Goal: Task Accomplishment & Management: Complete application form

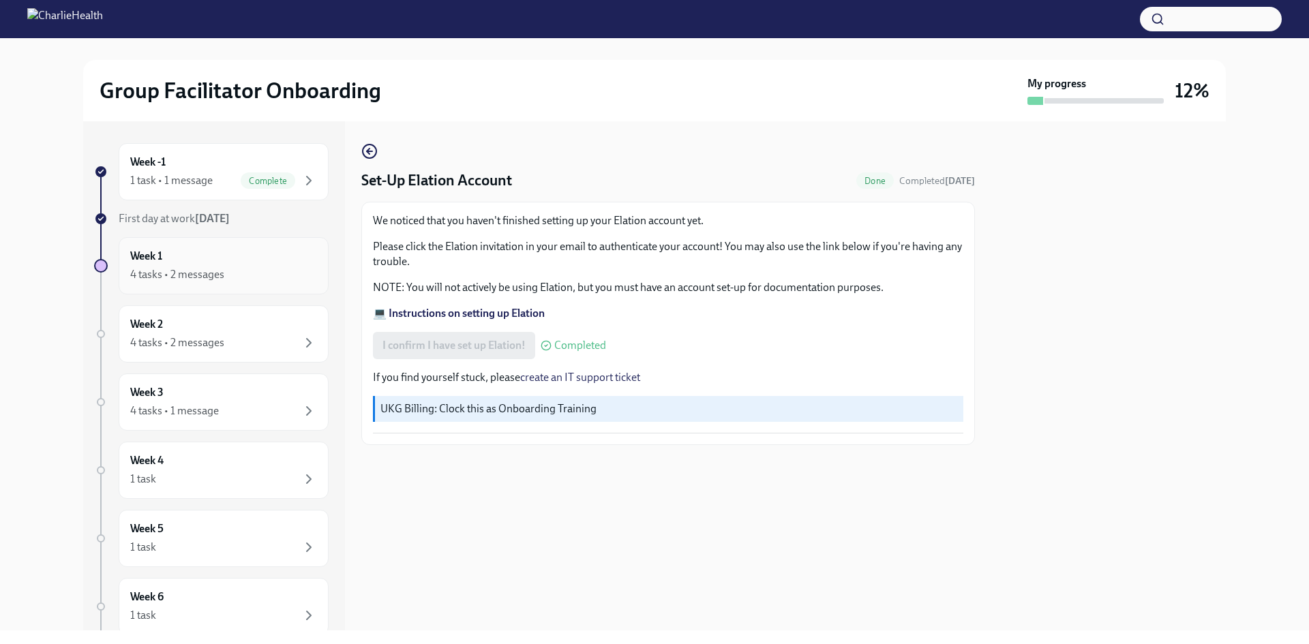
click at [227, 256] on div "Week 1 4 tasks • 2 messages" at bounding box center [223, 266] width 187 height 34
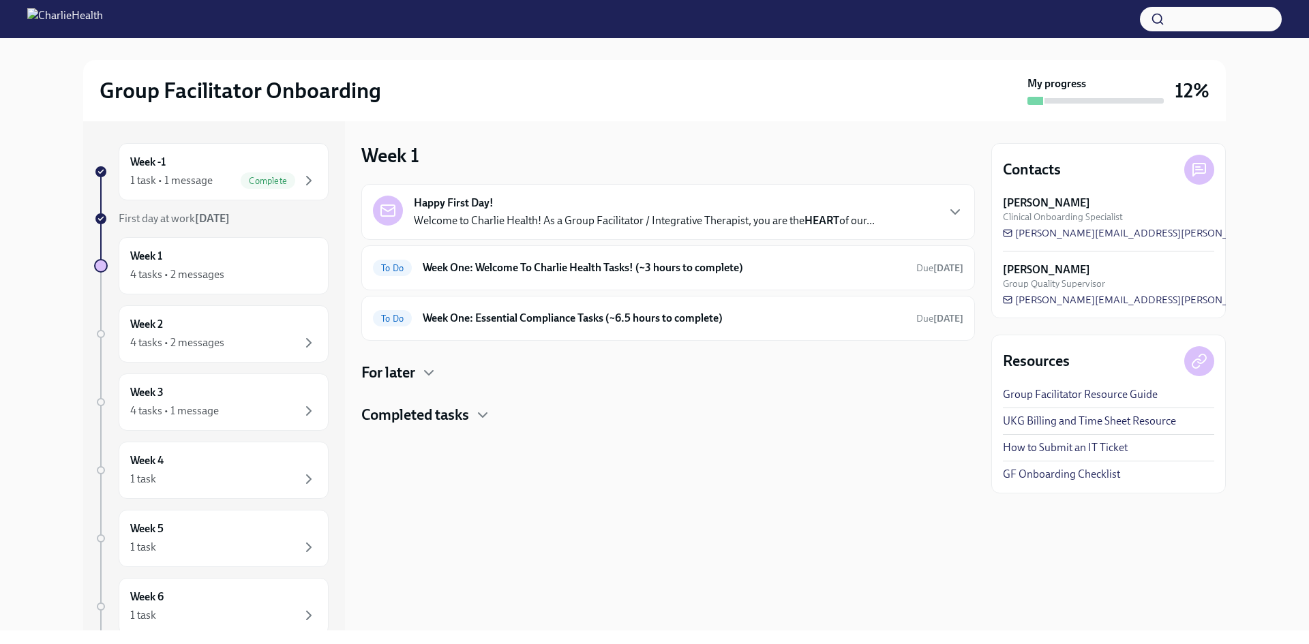
click at [664, 221] on p "Welcome to Charlie Health! As a Group Facilitator / Integrative Therapist, you …" at bounding box center [644, 220] width 461 height 15
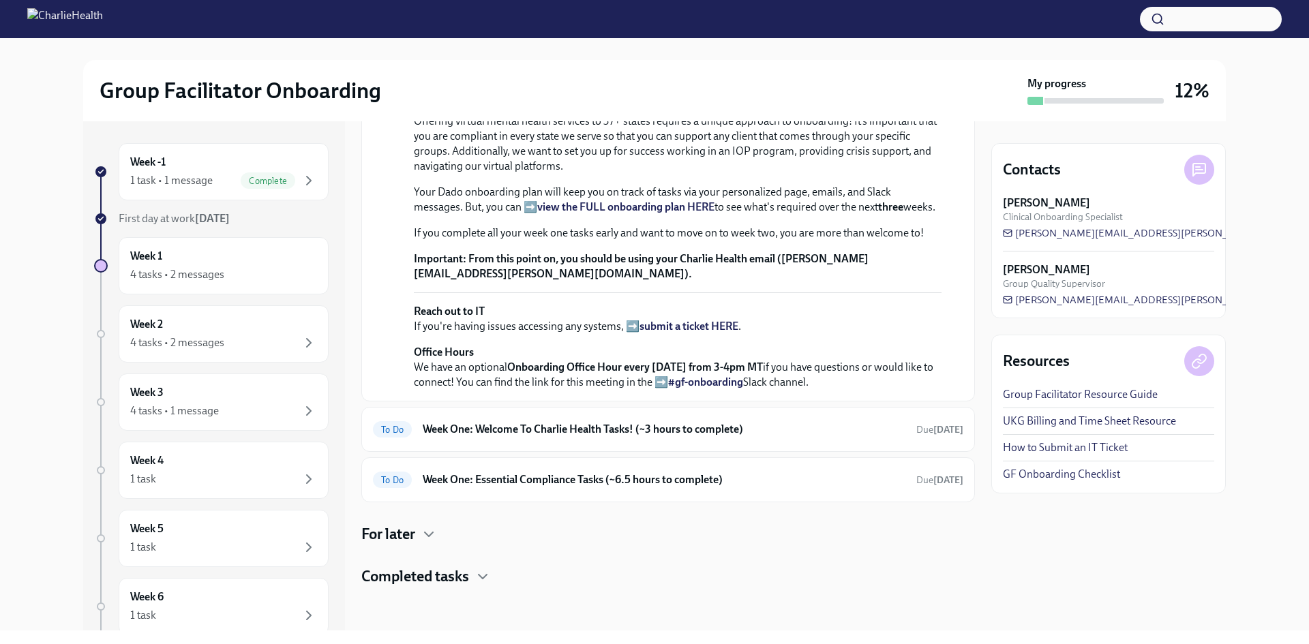
scroll to position [441, 0]
click at [498, 439] on div "To Do Week One: Welcome To Charlie Health Tasks! (~3 hours to complete) Due [DA…" at bounding box center [668, 430] width 591 height 22
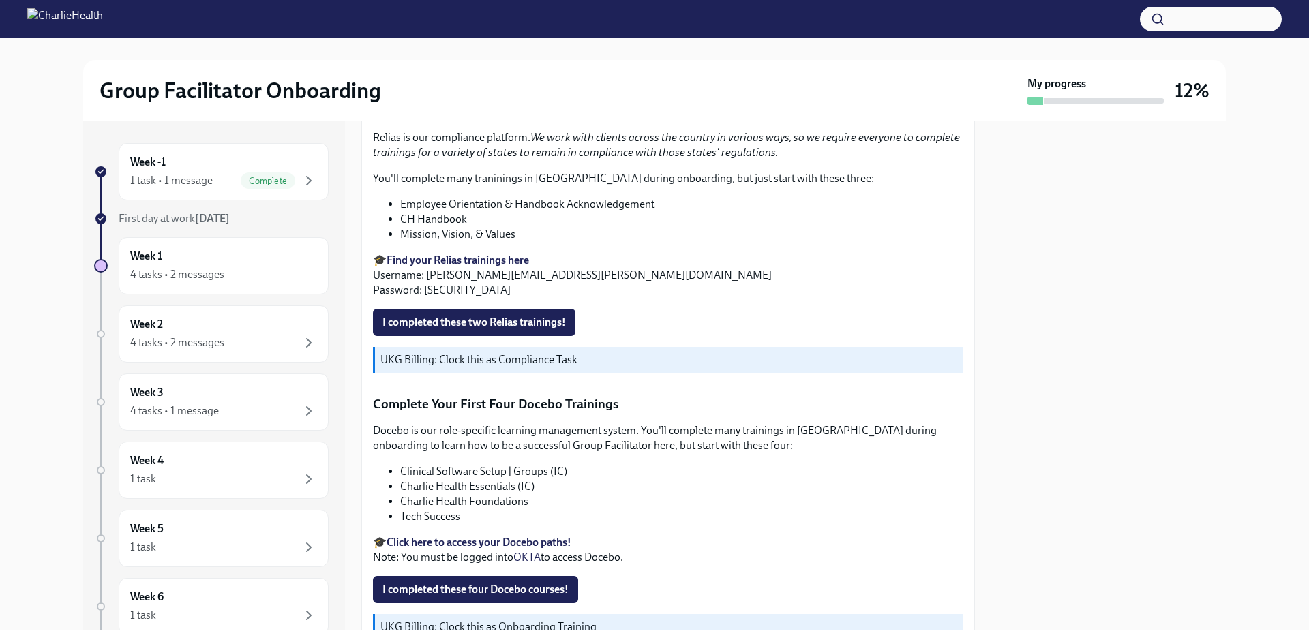
scroll to position [1695, 0]
click at [539, 321] on span "I completed these two Relias trainings!" at bounding box center [474, 323] width 183 height 14
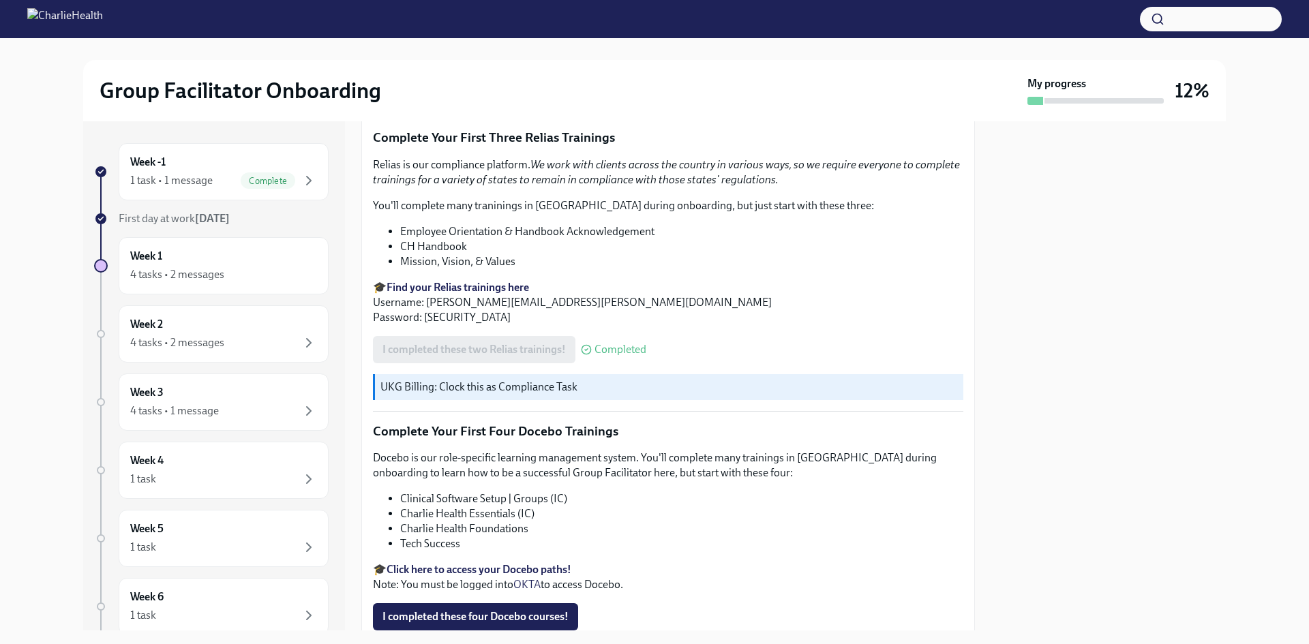
scroll to position [1809, 0]
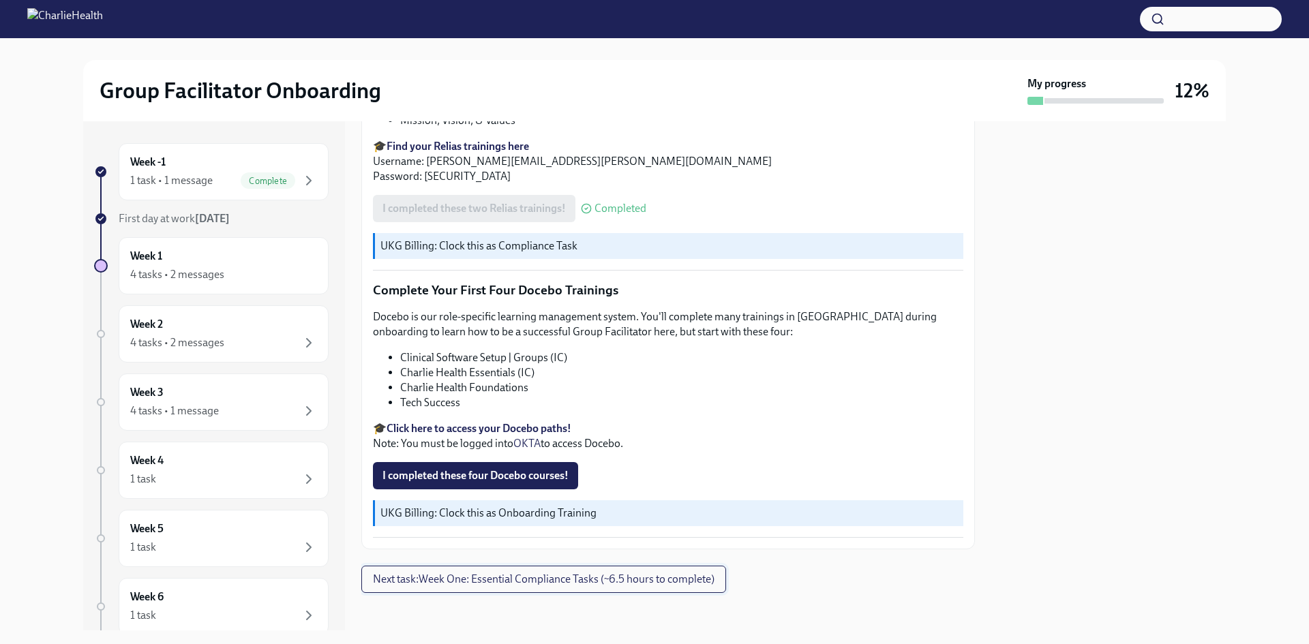
click at [491, 574] on span "Next task : Week One: Essential Compliance Tasks (~6.5 hours to complete)" at bounding box center [544, 580] width 342 height 14
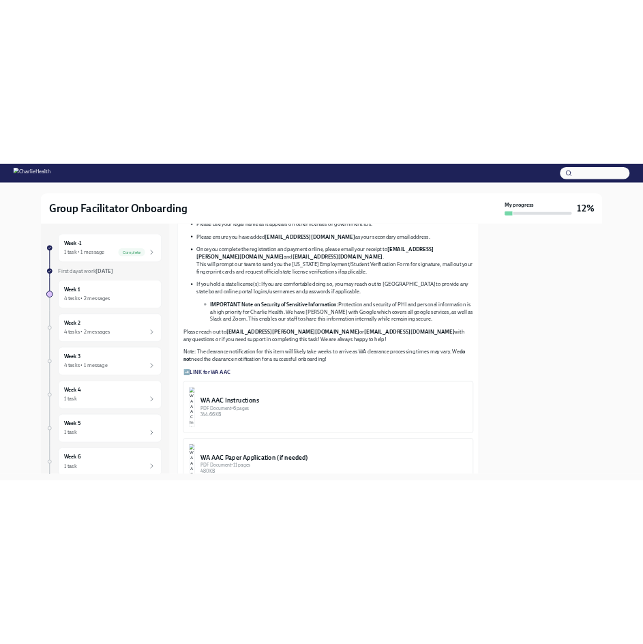
scroll to position [822, 0]
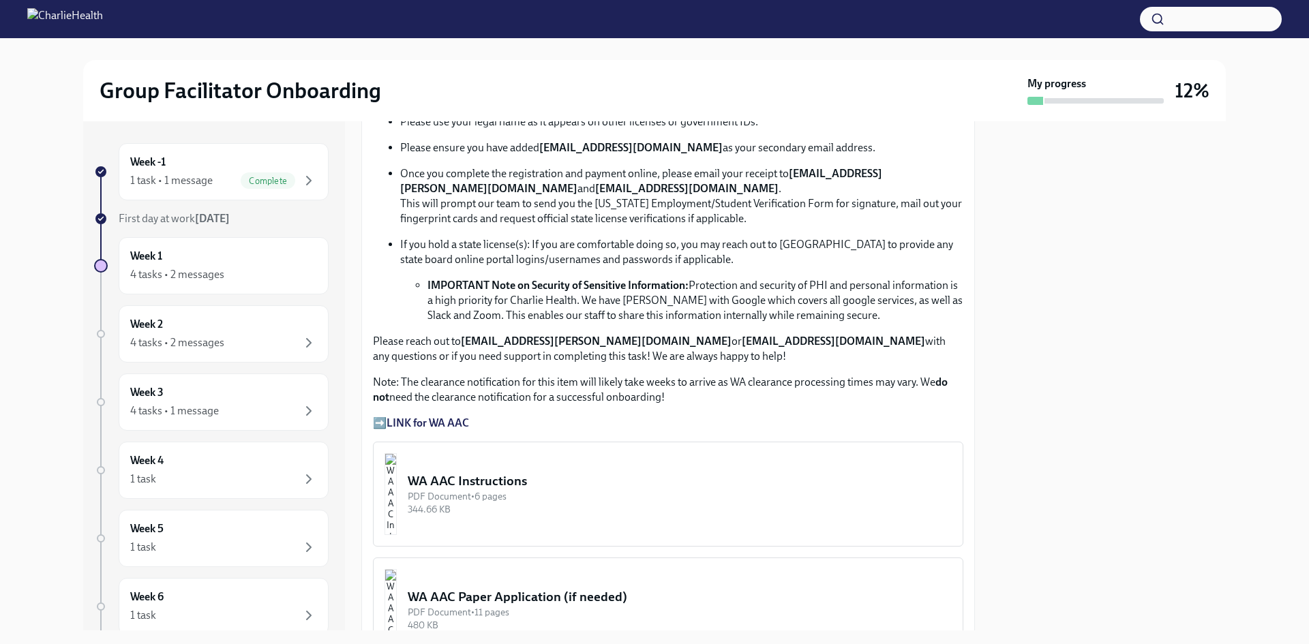
click at [449, 416] on p "➡️ LINK for WA AAC" at bounding box center [668, 423] width 591 height 15
click at [444, 421] on strong "LINK for WA AAC" at bounding box center [428, 423] width 83 height 13
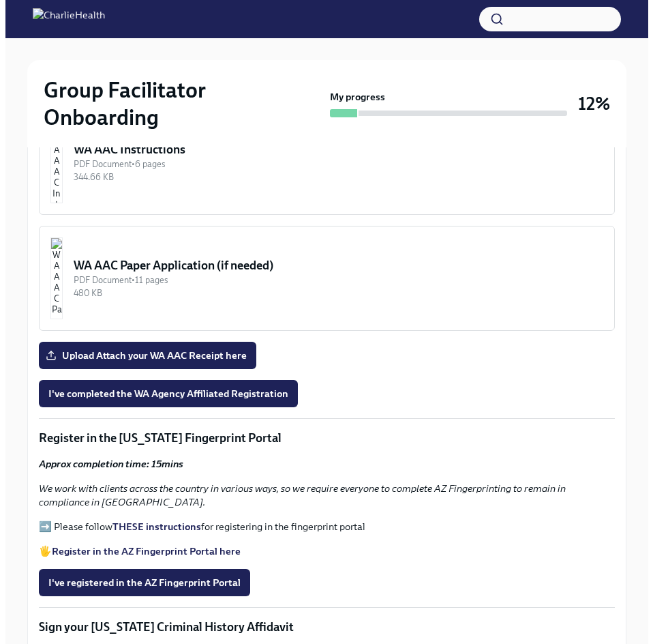
scroll to position [1028, 0]
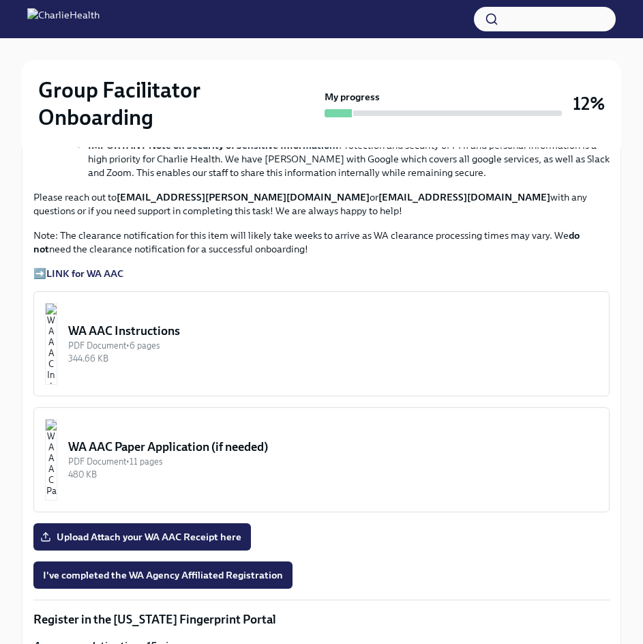
click at [202, 323] on div "WA AAC Instructions" at bounding box center [333, 331] width 530 height 16
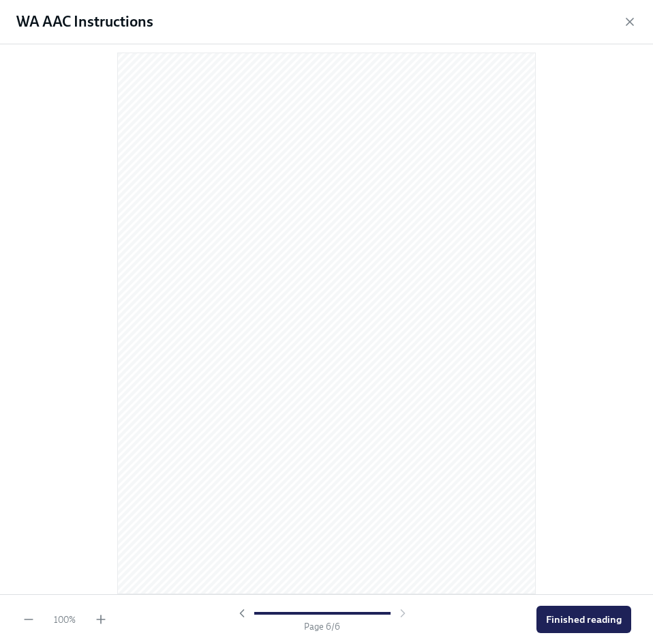
scroll to position [2776, 0]
click at [574, 612] on span "Finished reading" at bounding box center [584, 619] width 76 height 14
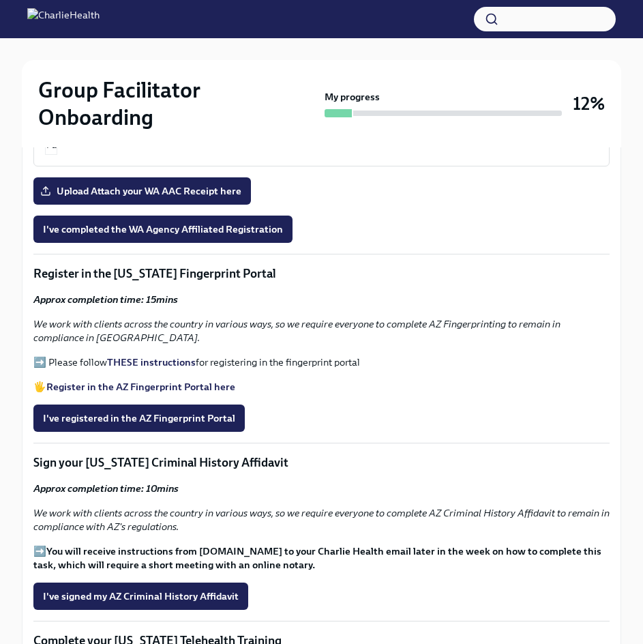
scroll to position [1381, 0]
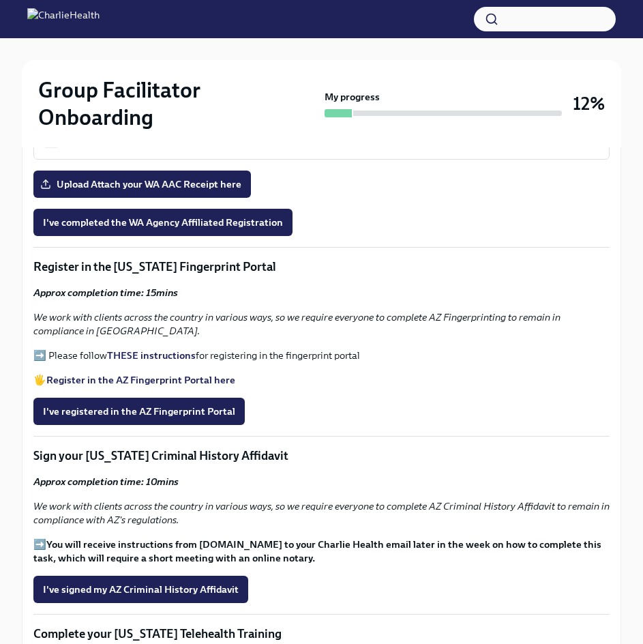
click at [155, 349] on strong "THESE instructions" at bounding box center [151, 355] width 89 height 12
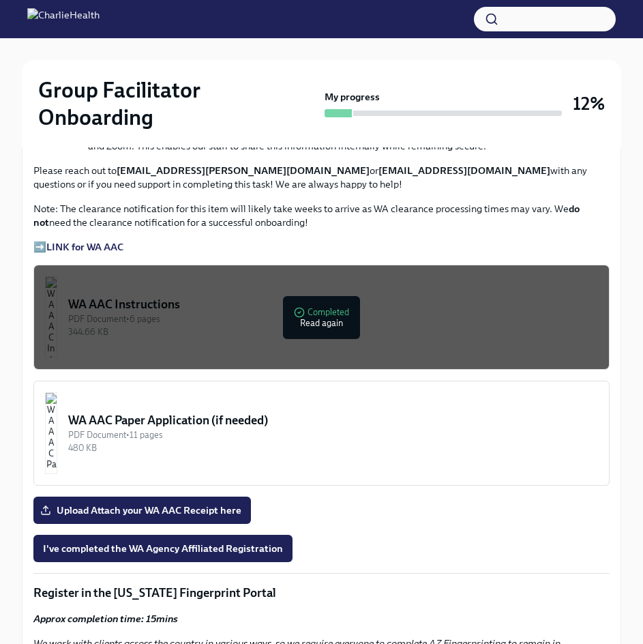
scroll to position [1046, 0]
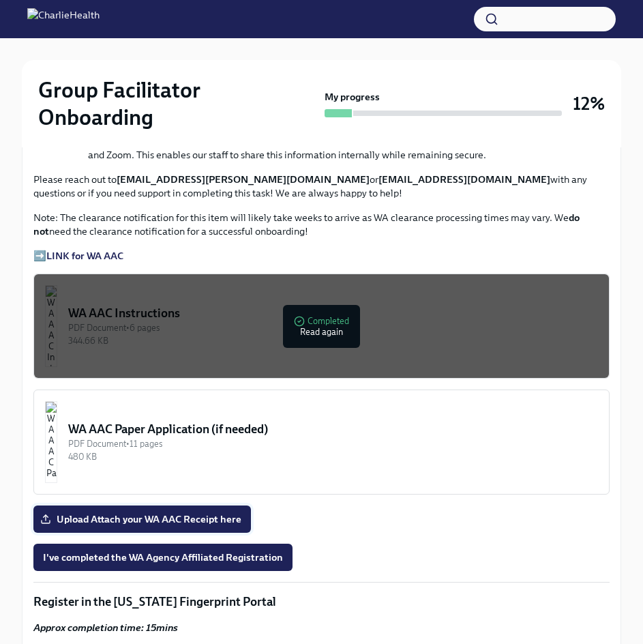
click at [212, 512] on span "Upload Attach your WA AAC Receipt here" at bounding box center [142, 519] width 198 height 14
click at [0, 0] on input "Upload Attach your WA AAC Receipt here" at bounding box center [0, 0] width 0 height 0
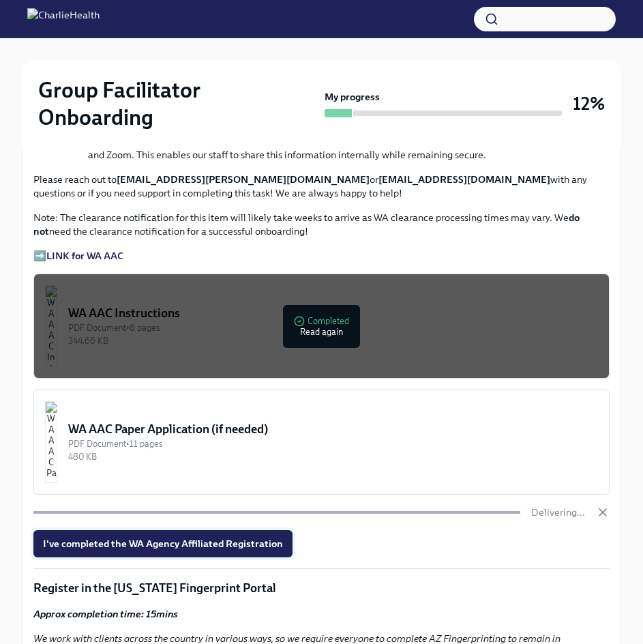
click at [238, 537] on span "I've completed the WA Agency Affiliated Registration" at bounding box center [163, 544] width 240 height 14
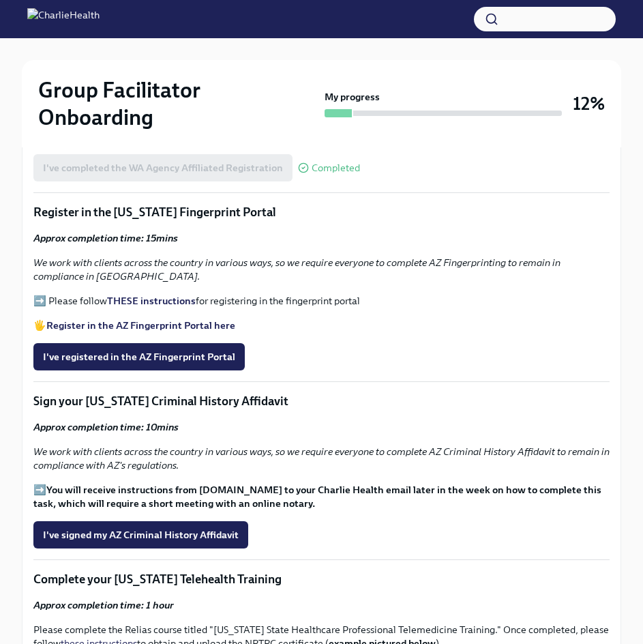
scroll to position [1435, 0]
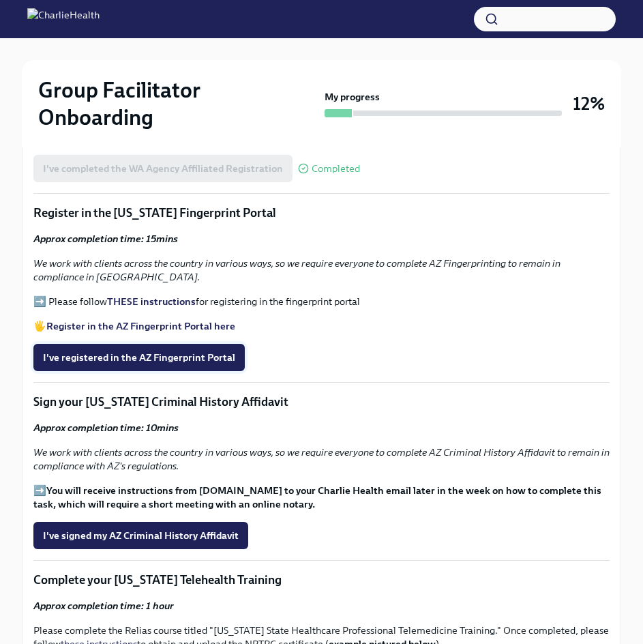
click at [188, 351] on span "I've registered in the AZ Fingerprint Portal" at bounding box center [139, 358] width 192 height 14
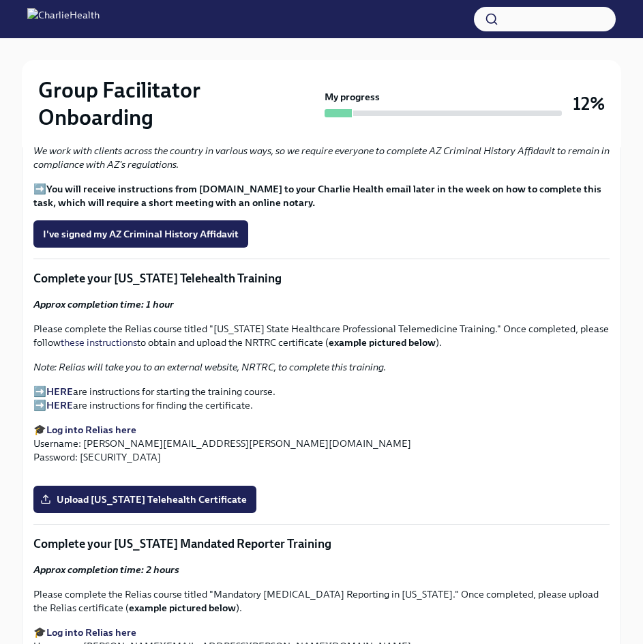
scroll to position [1736, 0]
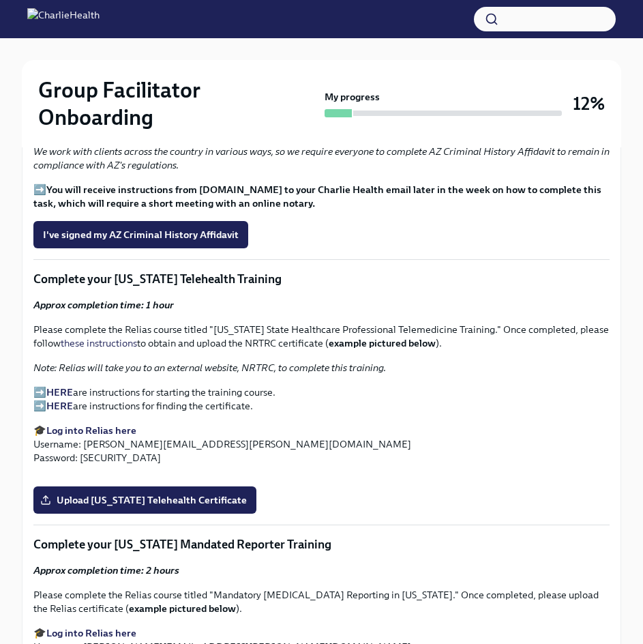
click at [63, 386] on strong "HERE" at bounding box center [59, 392] width 27 height 12
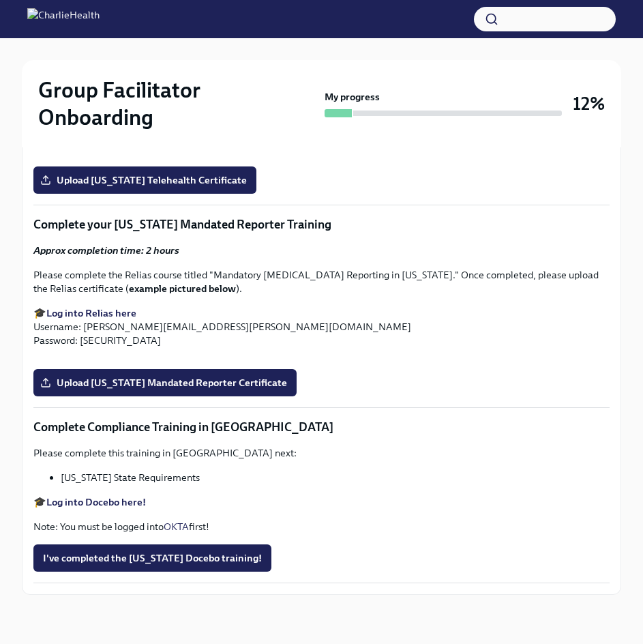
scroll to position [2247, 0]
click at [213, 194] on label "Upload [US_STATE] Telehealth Certificate" at bounding box center [144, 179] width 223 height 27
click at [0, 0] on input "Upload [US_STATE] Telehealth Certificate" at bounding box center [0, 0] width 0 height 0
click at [207, 389] on span "Upload [US_STATE] Mandated Reporter Certificate" at bounding box center [165, 383] width 244 height 14
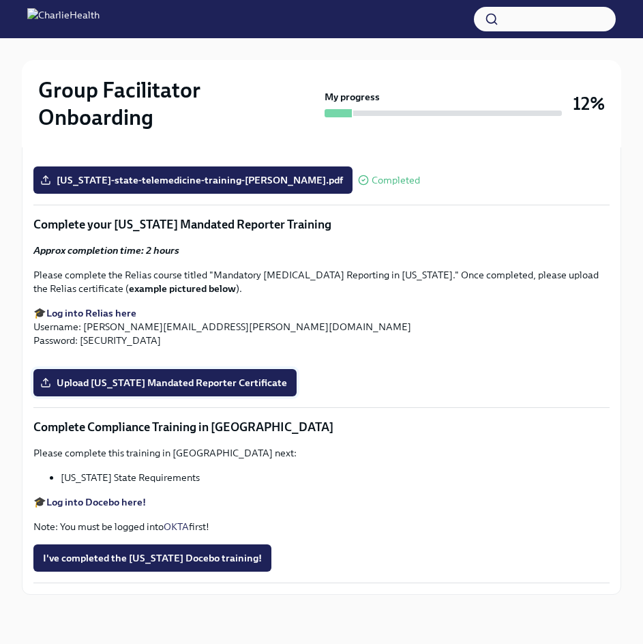
click at [0, 0] on input "Upload [US_STATE] Mandated Reporter Certificate" at bounding box center [0, 0] width 0 height 0
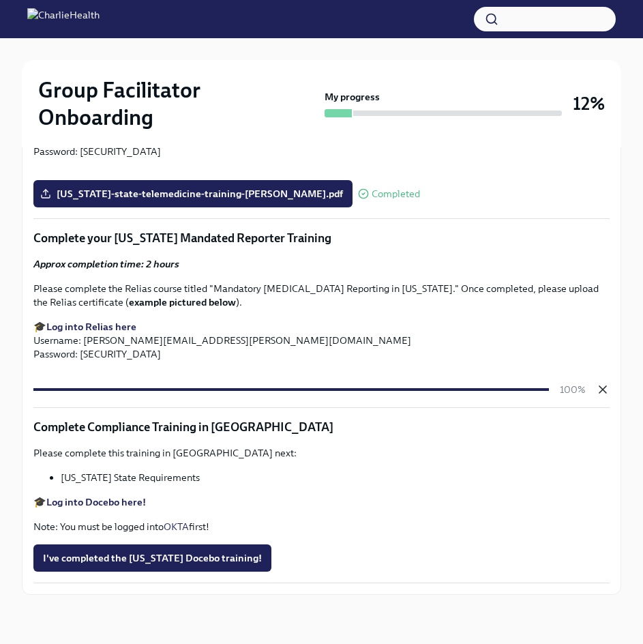
click at [602, 393] on icon "button" at bounding box center [602, 389] width 7 height 7
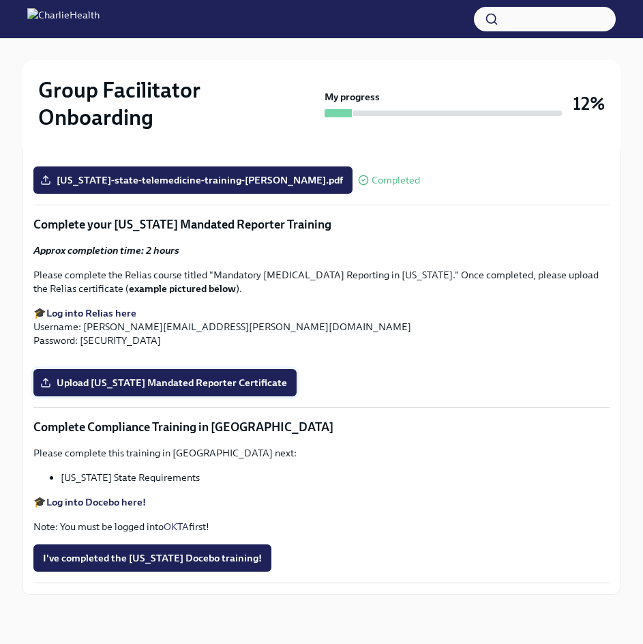
click at [168, 389] on span "Upload [US_STATE] Mandated Reporter Certificate" at bounding box center [165, 383] width 244 height 14
click at [0, 0] on input "Upload [US_STATE] Mandated Reporter Certificate" at bounding box center [0, 0] width 0 height 0
click at [184, 567] on button "I've completed the [US_STATE] Docebo training!" at bounding box center [152, 557] width 238 height 27
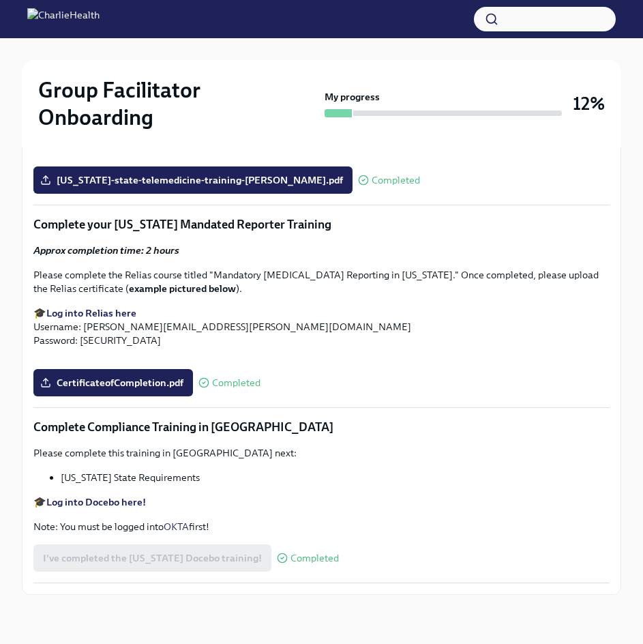
click at [122, 500] on strong "Log into Docebo here!" at bounding box center [96, 502] width 100 height 12
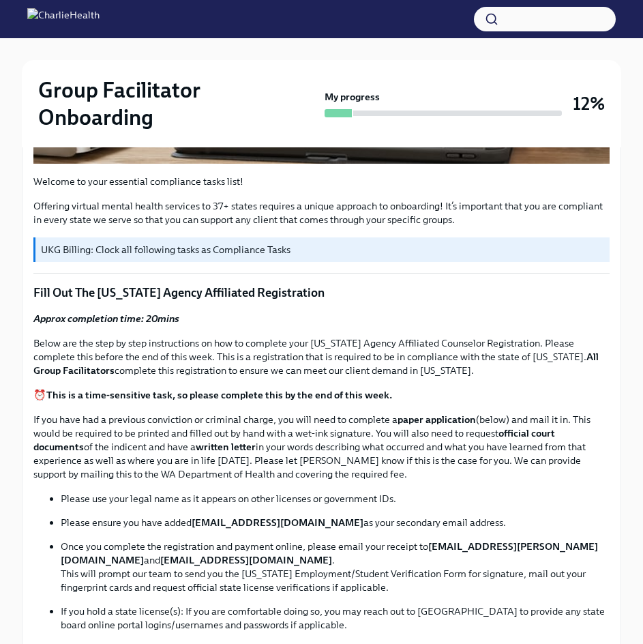
scroll to position [0, 0]
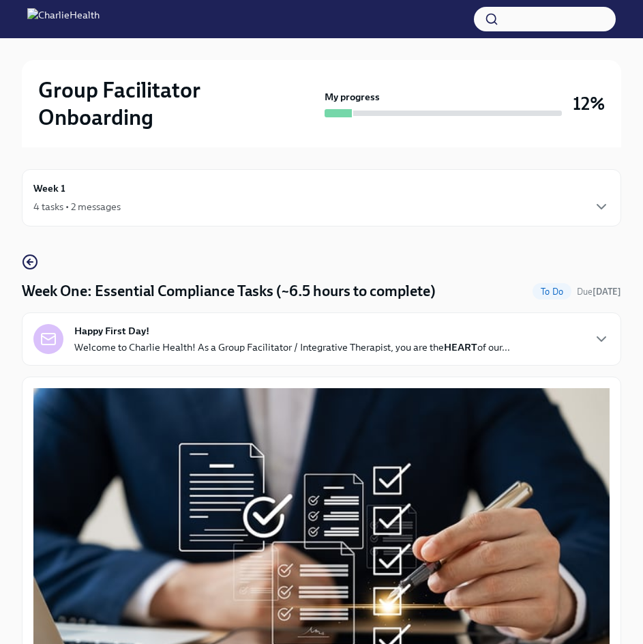
click at [542, 198] on div "4 tasks • 2 messages" at bounding box center [321, 206] width 576 height 16
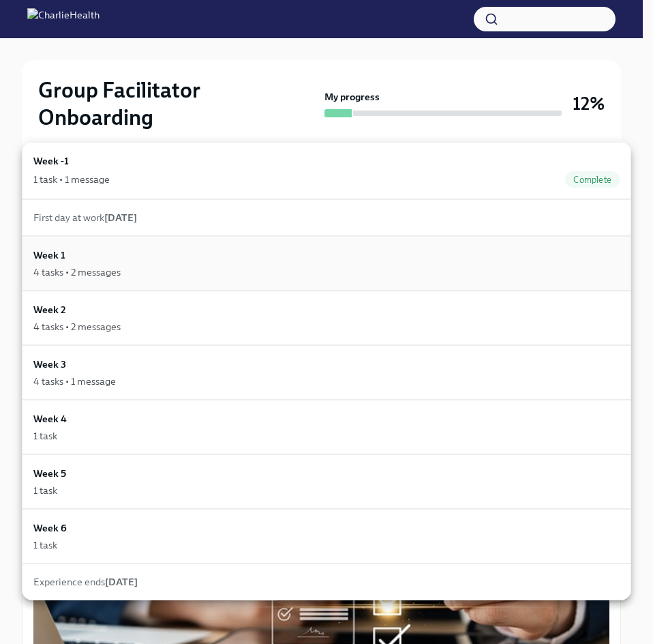
click at [106, 265] on div "Week 1 4 tasks • 2 messages" at bounding box center [326, 263] width 587 height 31
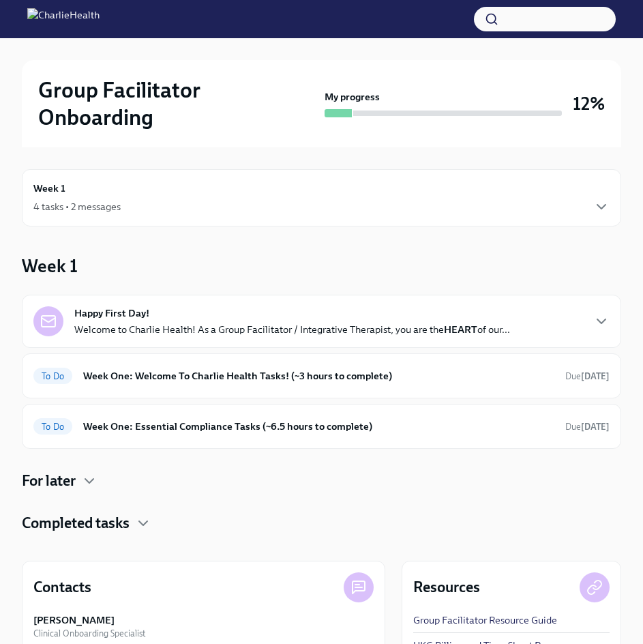
scroll to position [84, 0]
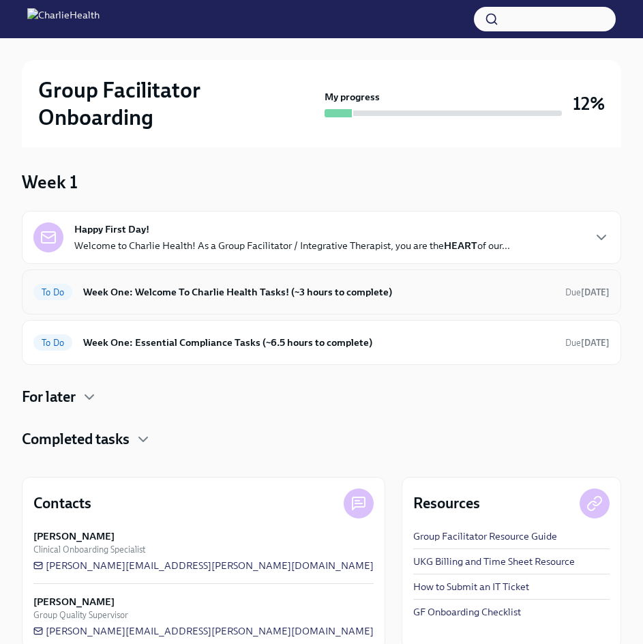
click at [324, 281] on div "To Do Week One: Welcome To Charlie Health Tasks! (~3 hours to complete) Due [DA…" at bounding box center [321, 292] width 576 height 22
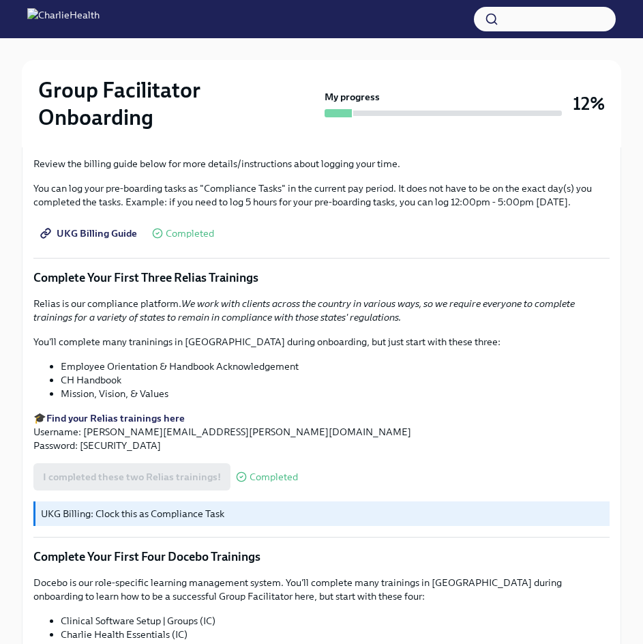
scroll to position [1811, 0]
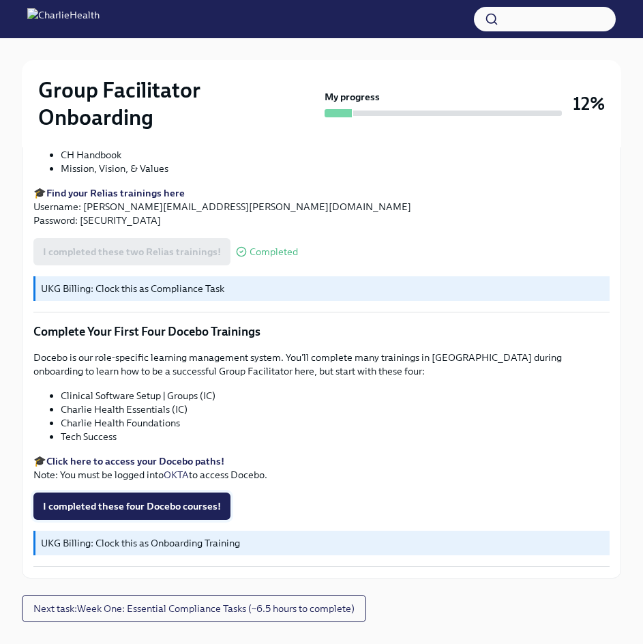
click at [143, 499] on span "I completed these four Docebo courses!" at bounding box center [132, 506] width 178 height 14
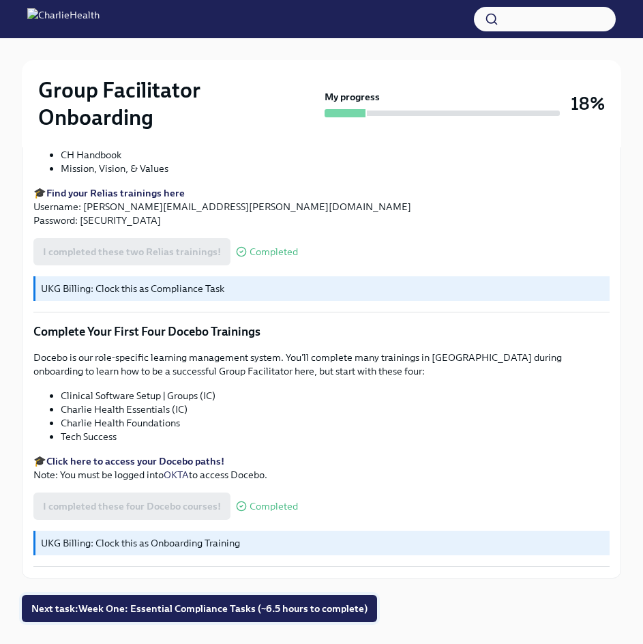
click at [239, 602] on span "Next task : Week One: Essential Compliance Tasks (~6.5 hours to complete)" at bounding box center [199, 609] width 336 height 14
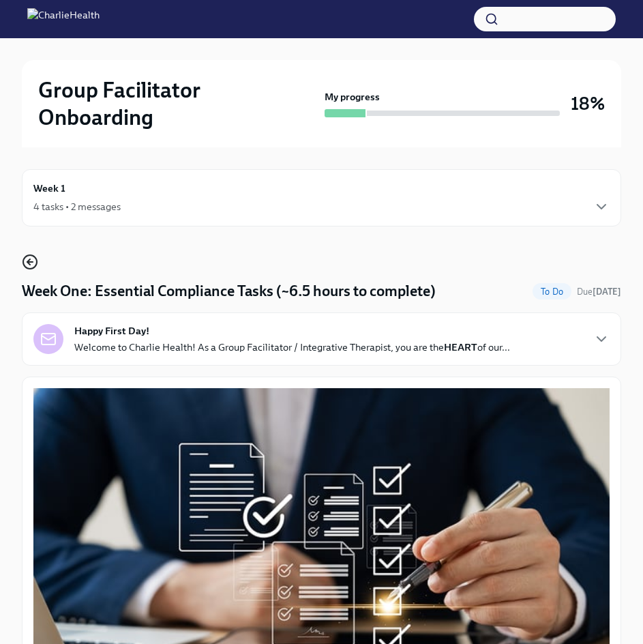
click at [31, 262] on icon "button" at bounding box center [29, 262] width 5 height 0
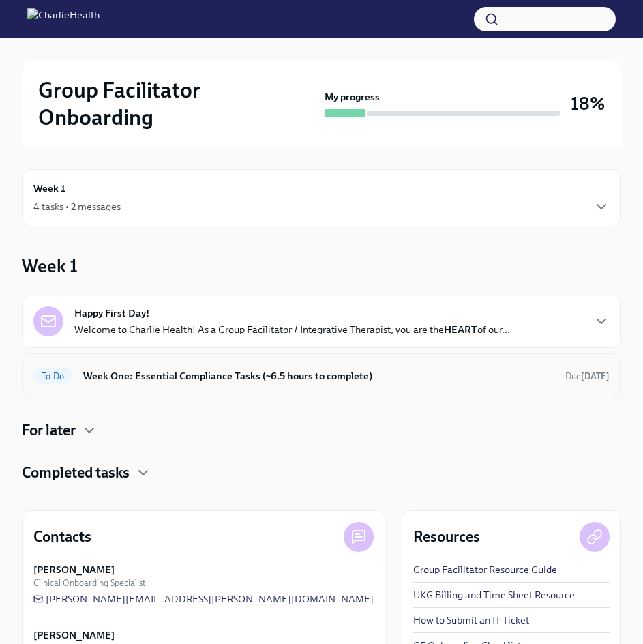
scroll to position [33, 0]
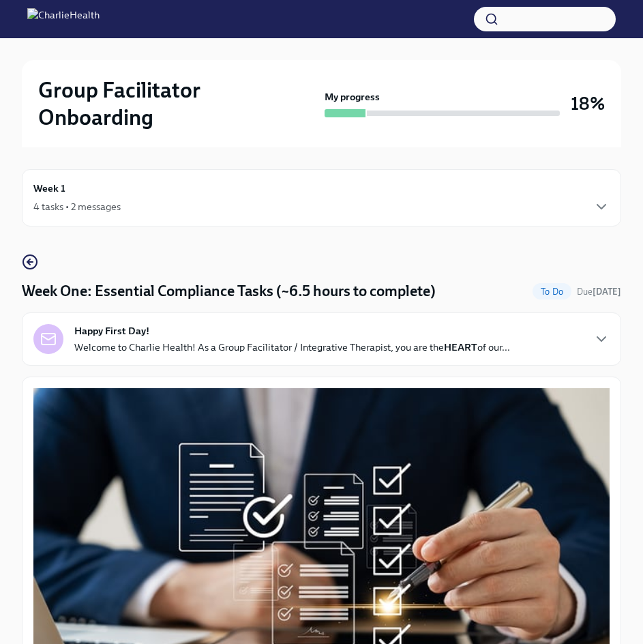
scroll to position [1811, 0]
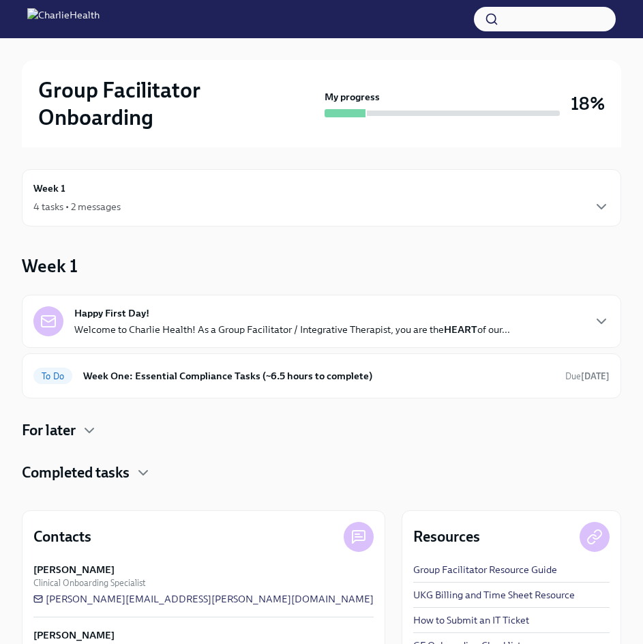
scroll to position [33, 0]
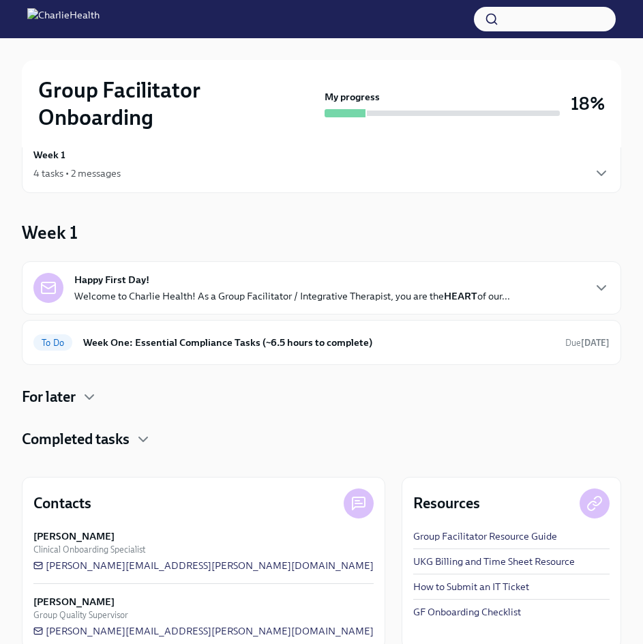
click at [562, 273] on div "Happy First Day! Welcome to Charlie Health! As a Group Facilitator / Integrativ…" at bounding box center [321, 288] width 576 height 30
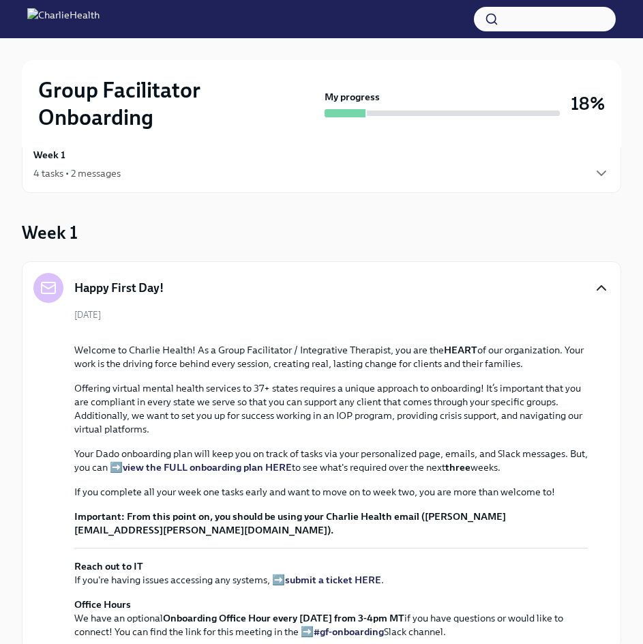
click at [599, 280] on icon "button" at bounding box center [601, 288] width 16 height 16
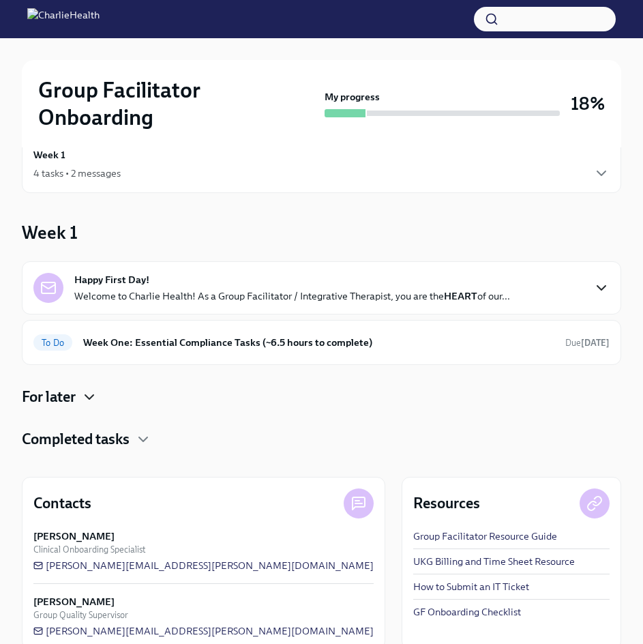
click at [92, 389] on icon "button" at bounding box center [89, 397] width 16 height 16
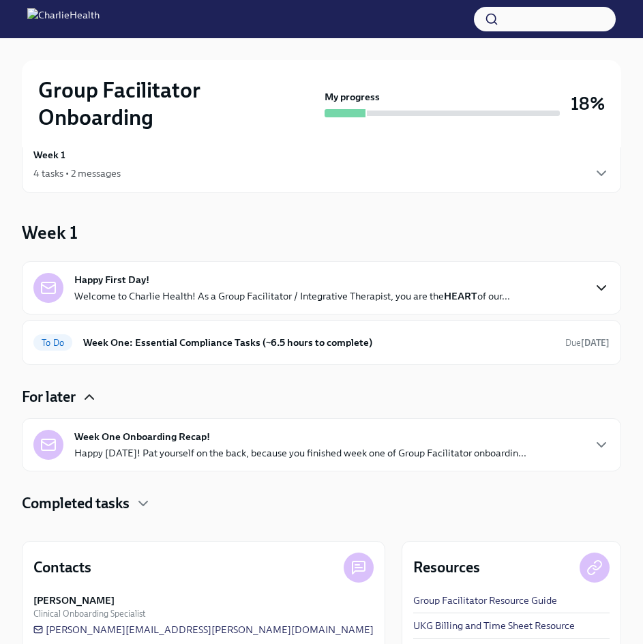
click at [222, 430] on div "Week One Onboarding Recap! Happy [DATE]! Pat yourself on the back, because you …" at bounding box center [300, 445] width 452 height 30
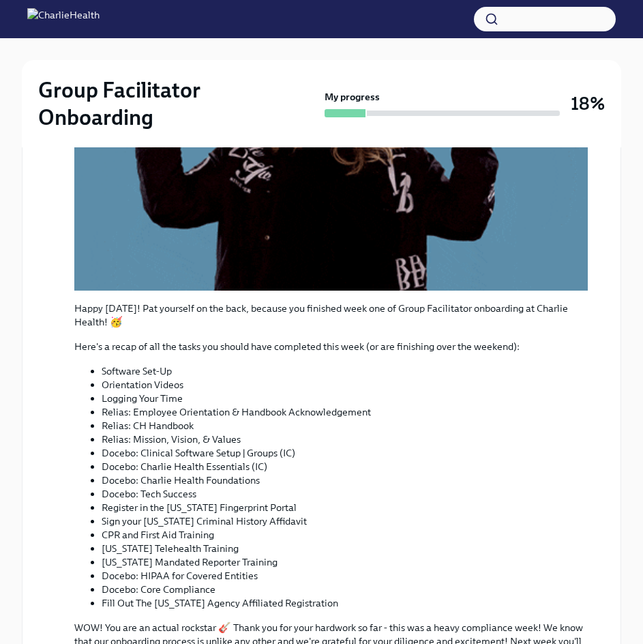
scroll to position [812, 0]
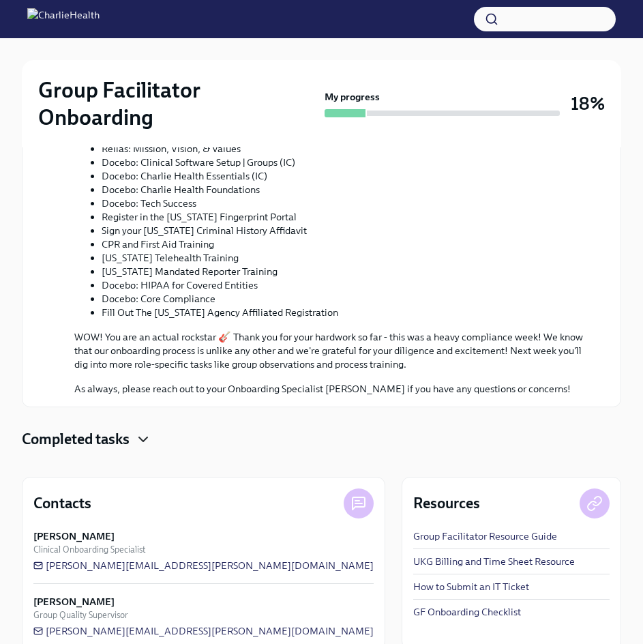
click at [148, 431] on icon "button" at bounding box center [143, 439] width 16 height 16
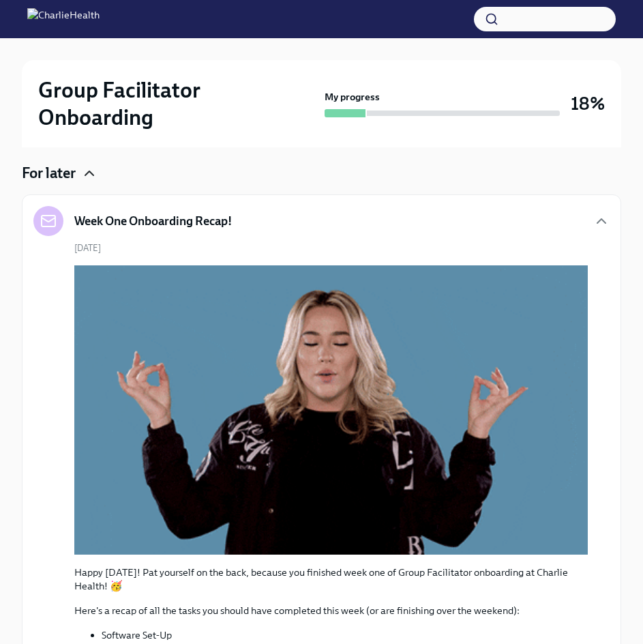
scroll to position [0, 0]
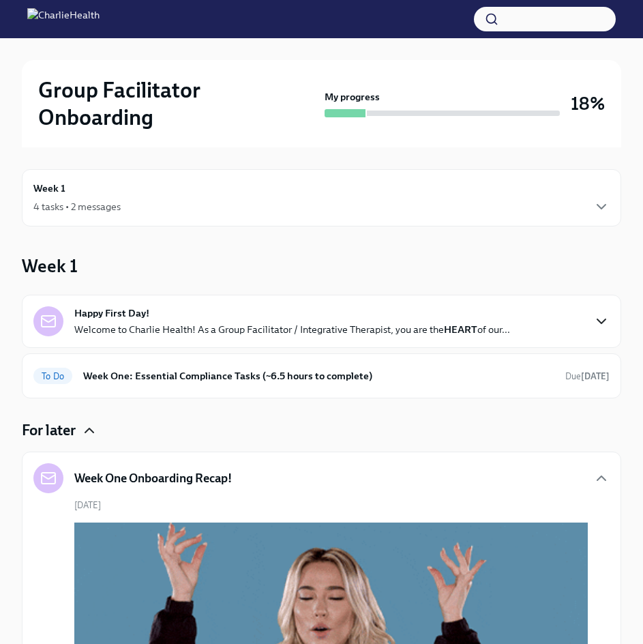
click at [100, 29] on img at bounding box center [63, 19] width 72 height 22
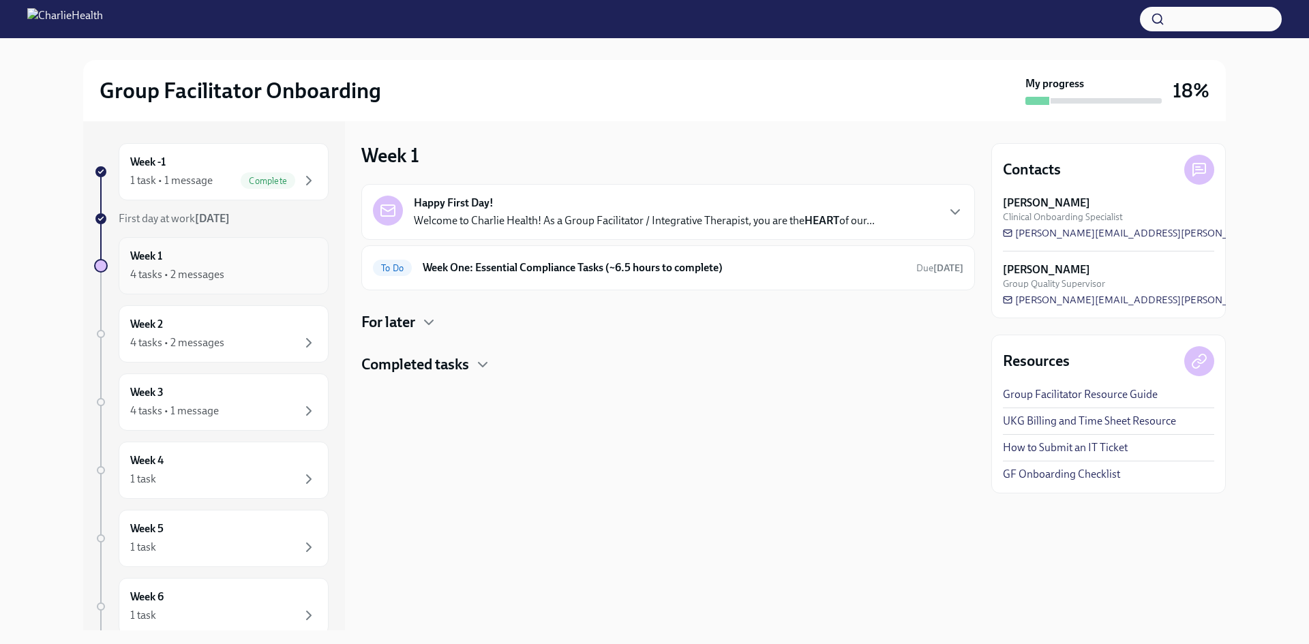
click at [269, 287] on div "Week 1 4 tasks • 2 messages" at bounding box center [224, 265] width 210 height 57
click at [226, 267] on div "4 tasks • 2 messages" at bounding box center [223, 275] width 187 height 16
click at [220, 285] on div "Week 1 4 tasks • 2 messages" at bounding box center [224, 265] width 210 height 57
click at [419, 316] on div "For later" at bounding box center [668, 322] width 614 height 20
click at [439, 437] on h4 "Completed tasks" at bounding box center [415, 431] width 108 height 20
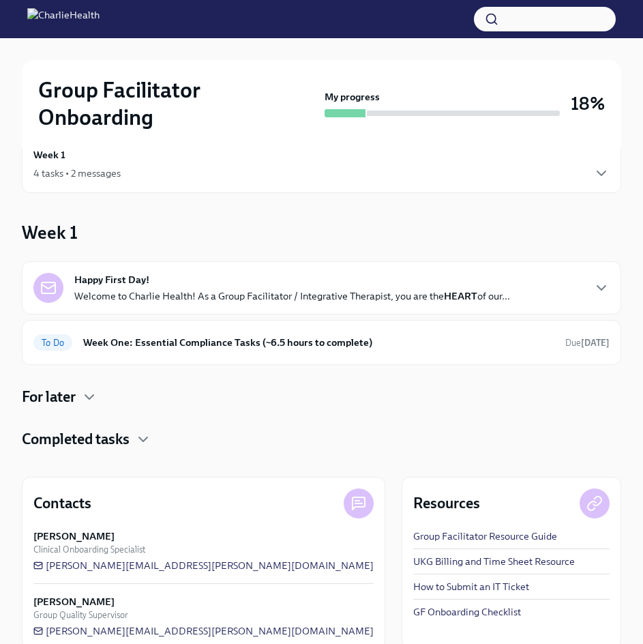
scroll to position [33, 0]
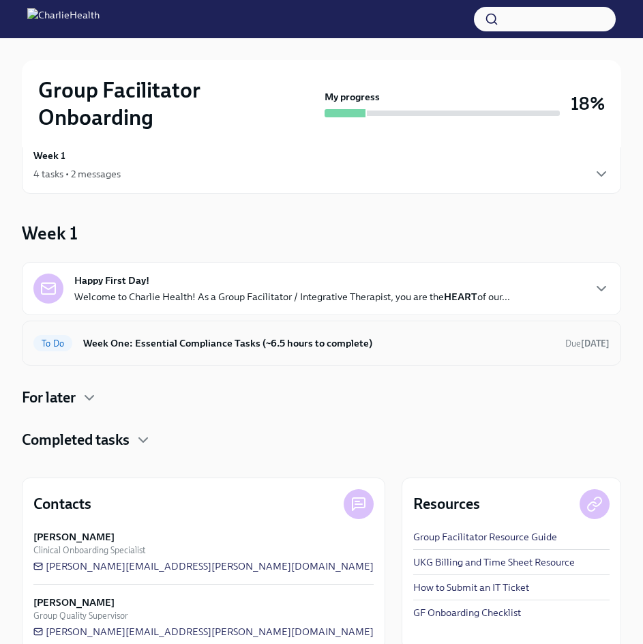
click at [232, 336] on h6 "Week One: Essential Compliance Tasks (~6.5 hours to complete)" at bounding box center [318, 343] width 471 height 15
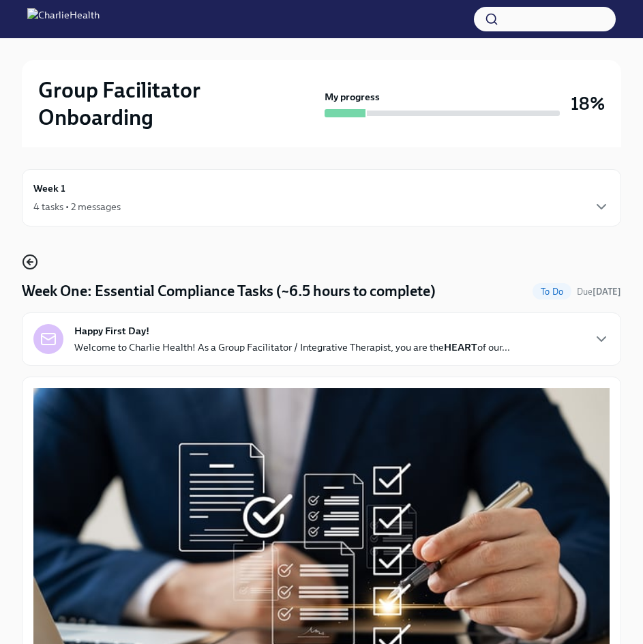
click at [34, 254] on icon "button" at bounding box center [30, 262] width 16 height 16
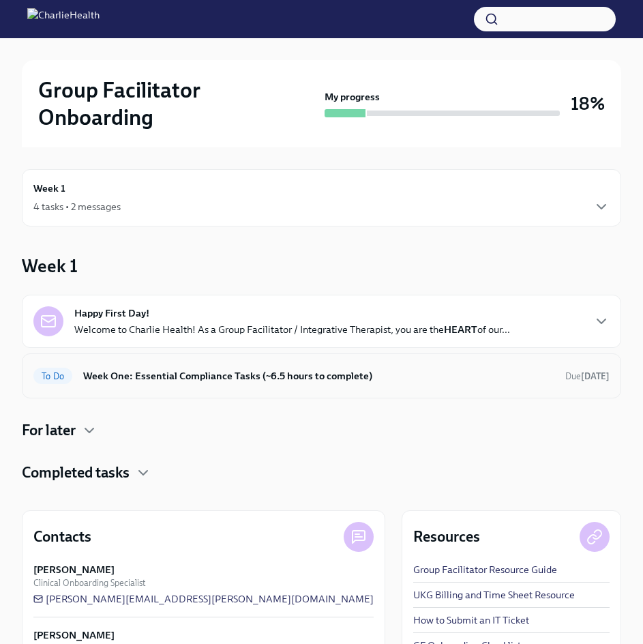
scroll to position [33, 0]
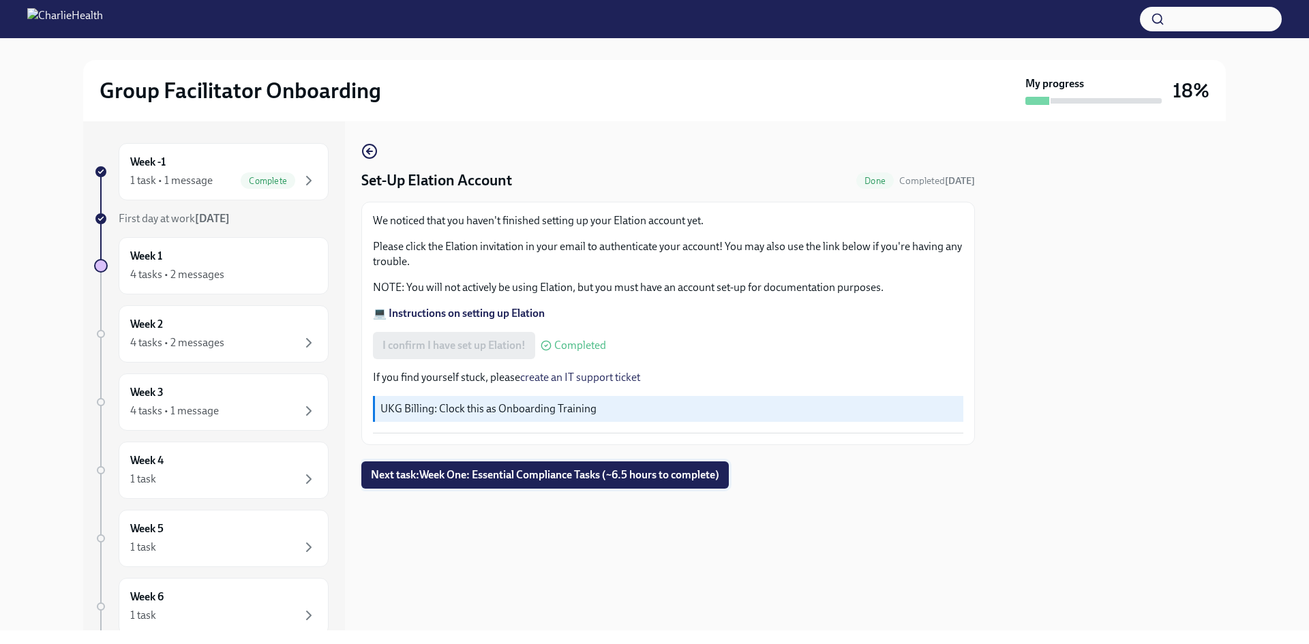
click at [492, 469] on span "Next task : Week One: Essential Compliance Tasks (~6.5 hours to complete)" at bounding box center [545, 476] width 348 height 14
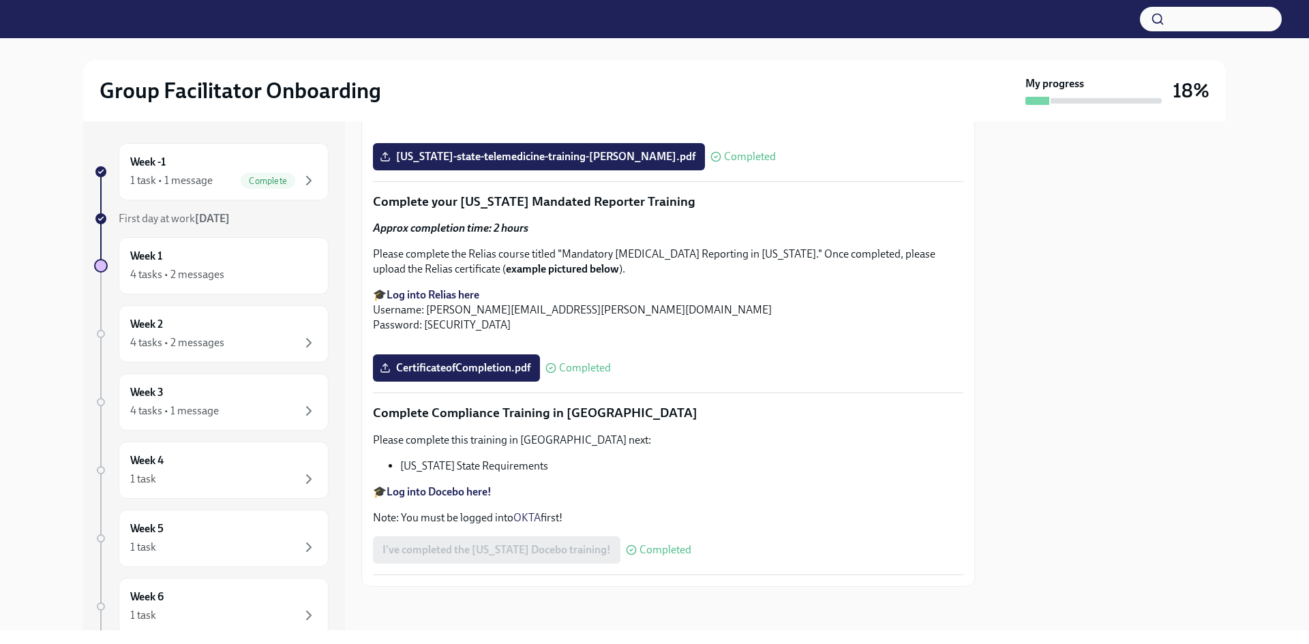
scroll to position [2916, 0]
click at [239, 329] on div "Week 2 4 tasks • 2 messages" at bounding box center [223, 334] width 187 height 34
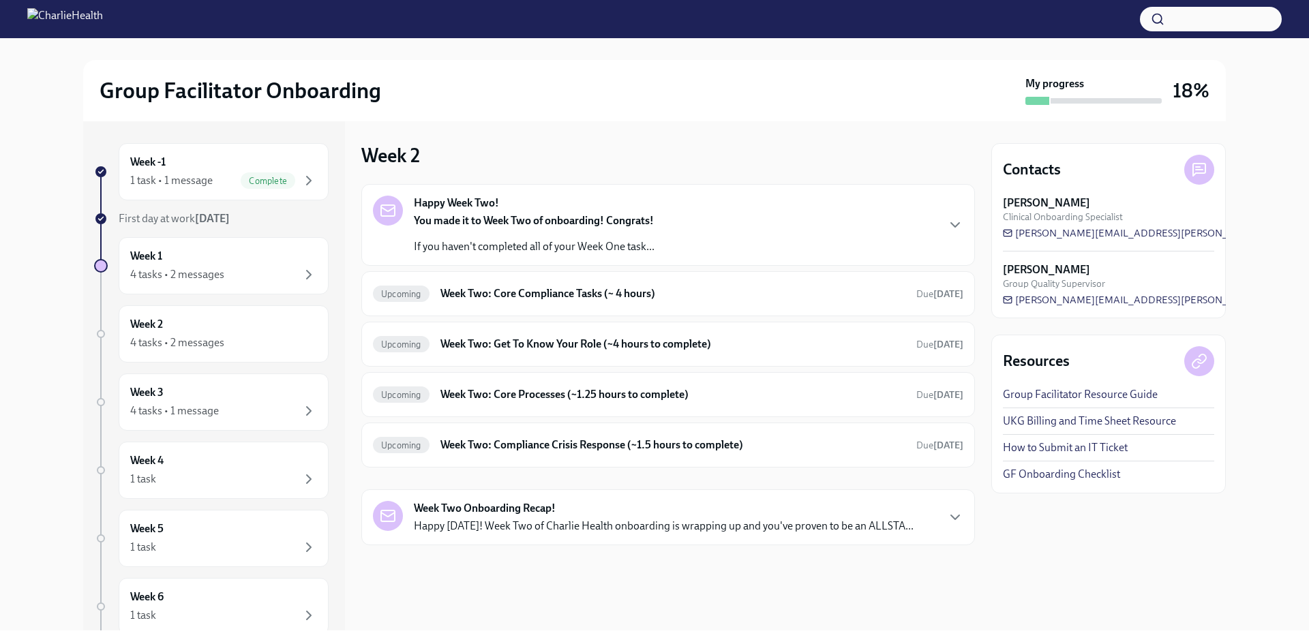
click at [757, 239] on div "Happy Week Two! You made it to Week Two of onboarding! Congrats! If you haven't…" at bounding box center [668, 225] width 591 height 59
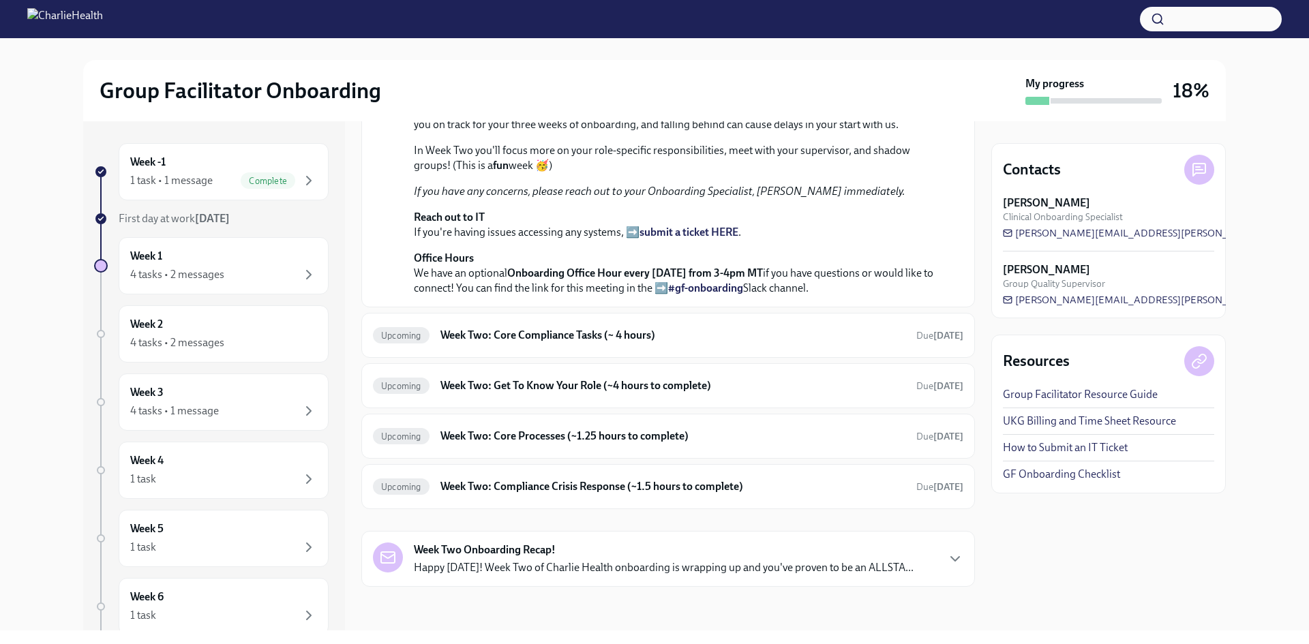
scroll to position [424, 0]
click at [582, 346] on div "Upcoming Week Two: Core Compliance Tasks (~ 4 hours) Due in 12 days" at bounding box center [668, 336] width 591 height 22
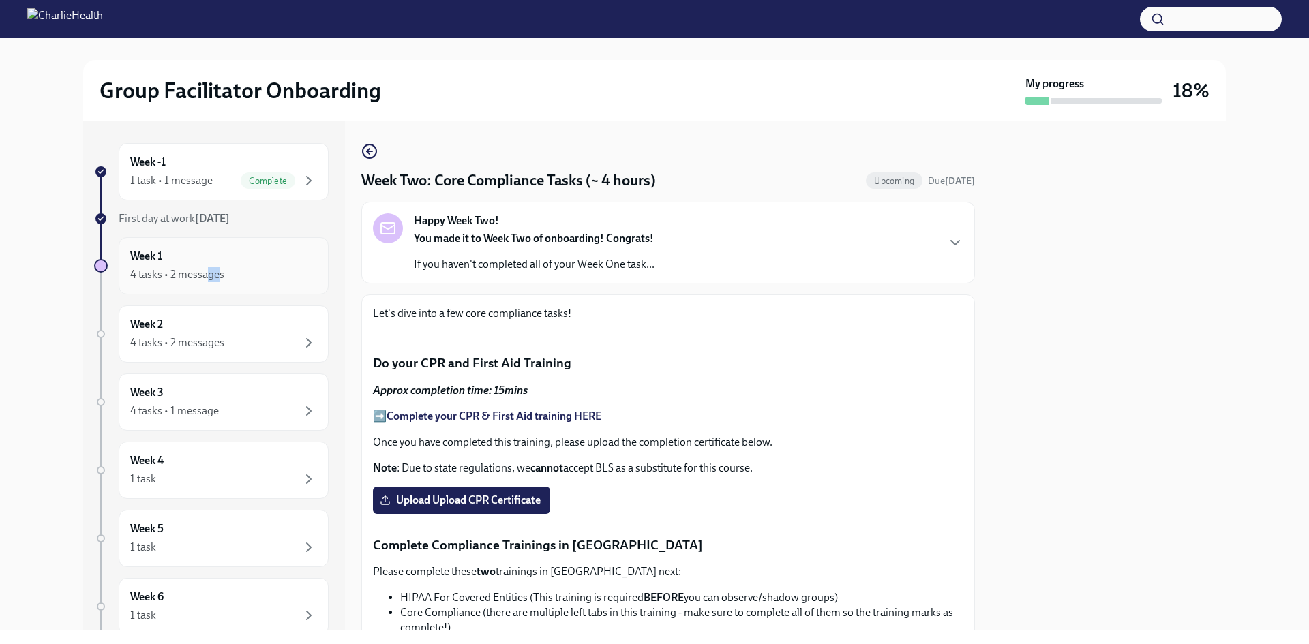
drag, startPoint x: 217, startPoint y: 234, endPoint x: 206, endPoint y: 254, distance: 23.2
click at [206, 254] on div "Week -1 1 task • 1 message Complete First day at work Oct 13th Week 1 4 tasks •…" at bounding box center [211, 429] width 235 height 573
click at [206, 254] on div "Week 1 4 tasks • 2 messages" at bounding box center [223, 266] width 187 height 34
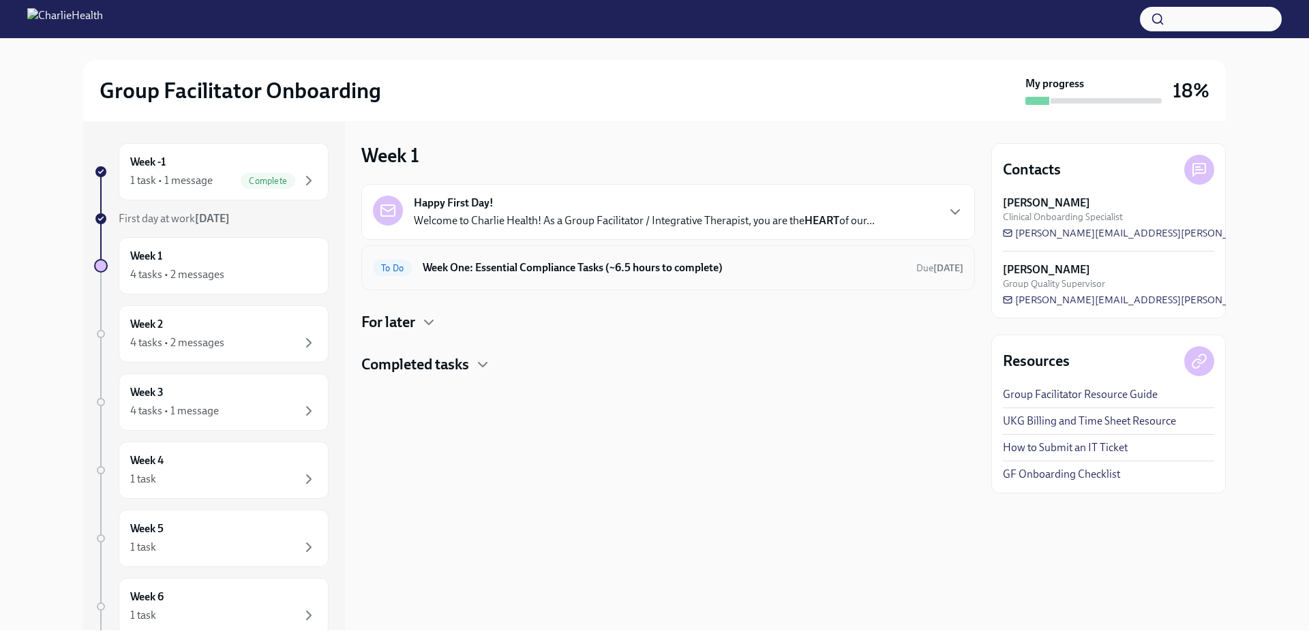
click at [596, 258] on div "To Do Week One: Essential Compliance Tasks (~6.5 hours to complete) Due in 5 da…" at bounding box center [668, 268] width 591 height 22
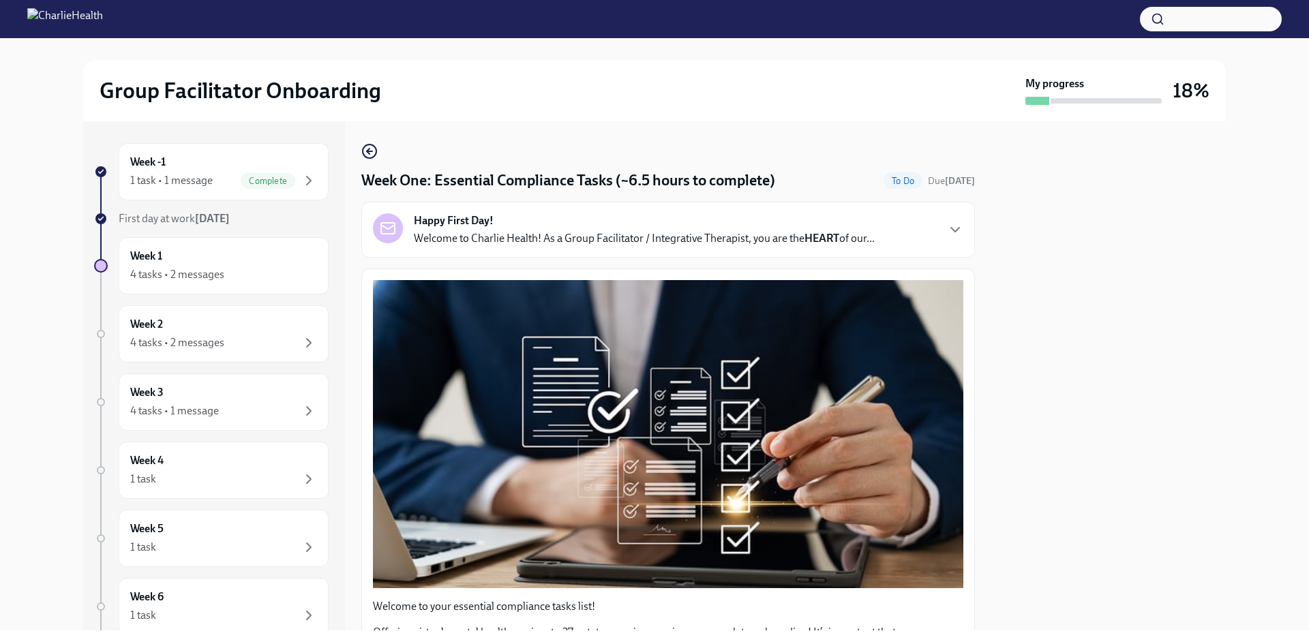
click at [596, 258] on div "Happy First Day! Welcome to Charlie Health! As a Group Facilitator / Integrativ…" at bounding box center [668, 230] width 614 height 56
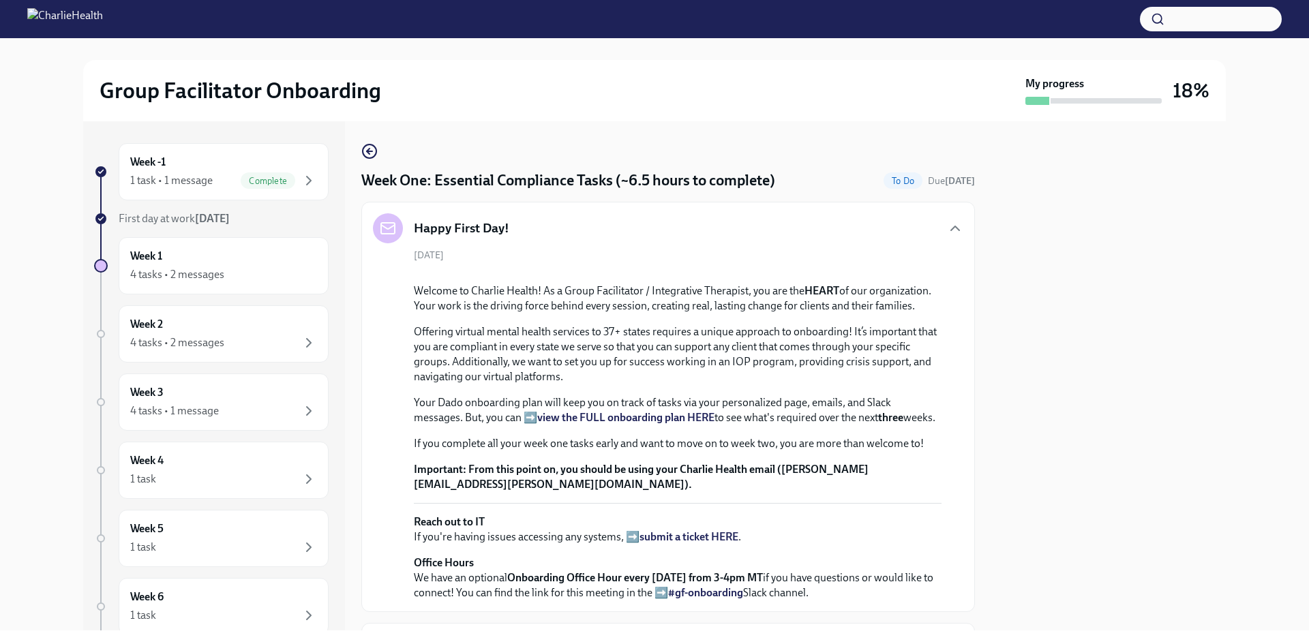
click at [596, 258] on div "October 13th Welcome to Charlie Health! As a Group Facilitator / Integrative Th…" at bounding box center [668, 425] width 591 height 352
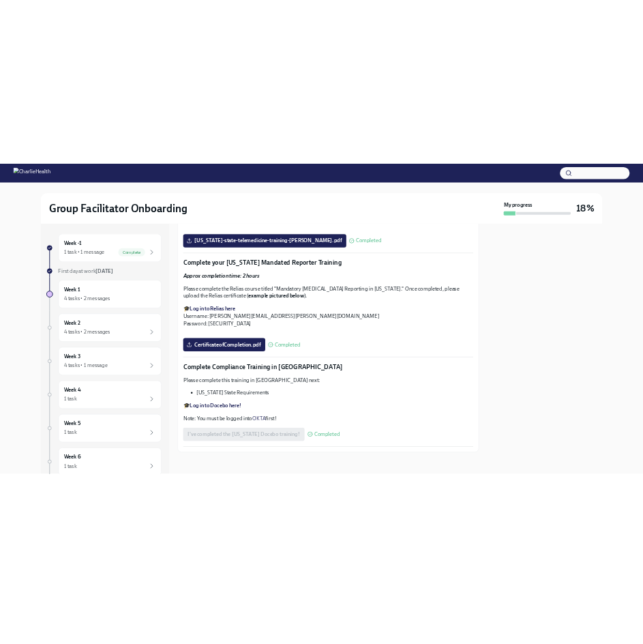
scroll to position [3519, 0]
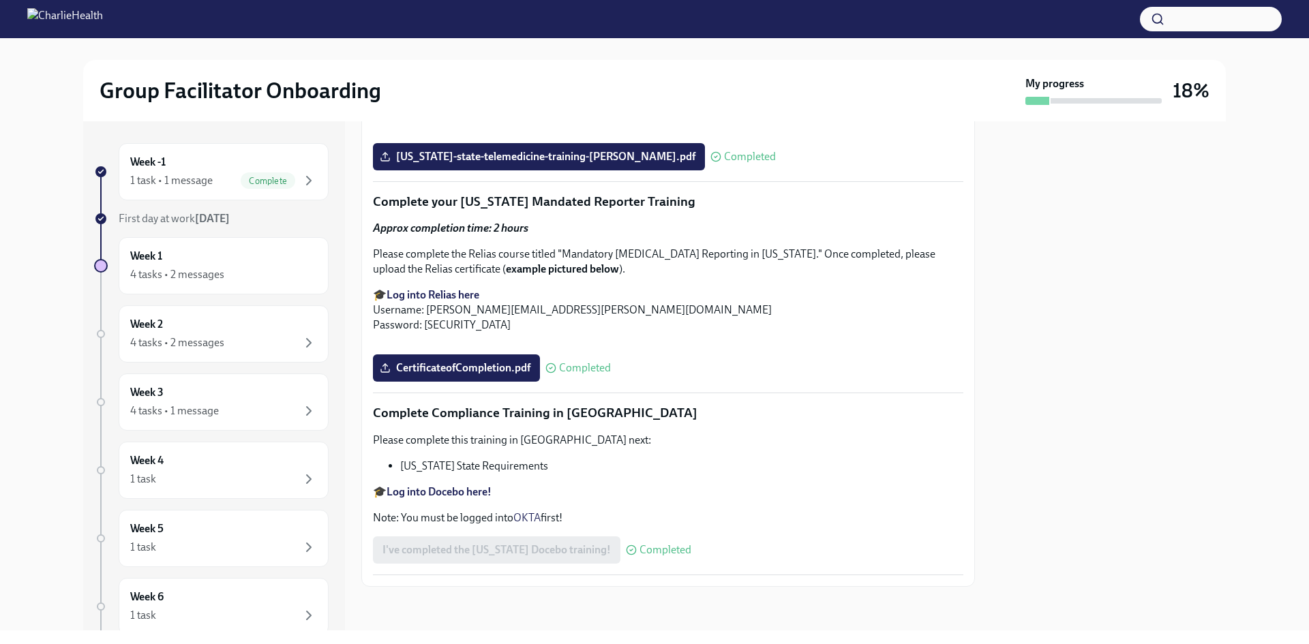
click at [458, 492] on strong "Log into Docebo here!" at bounding box center [439, 492] width 105 height 13
